Goal: Task Accomplishment & Management: Manage account settings

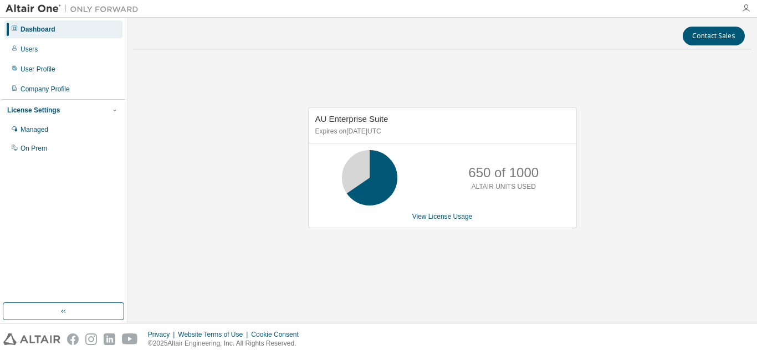
click at [746, 7] on icon "button" at bounding box center [745, 8] width 9 height 9
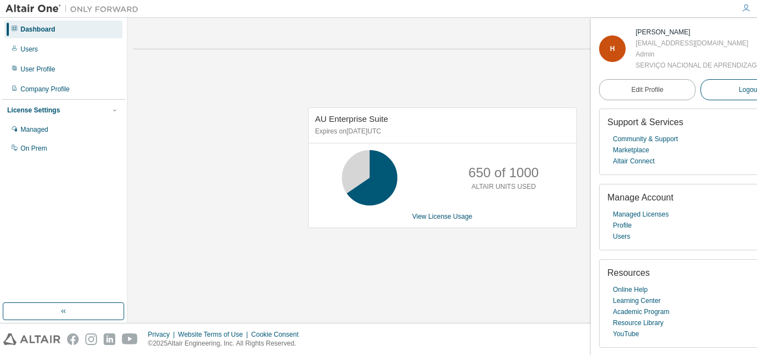
click at [738, 95] on span "Logout" at bounding box center [748, 89] width 20 height 11
